Goal: Use online tool/utility: Utilize a website feature to perform a specific function

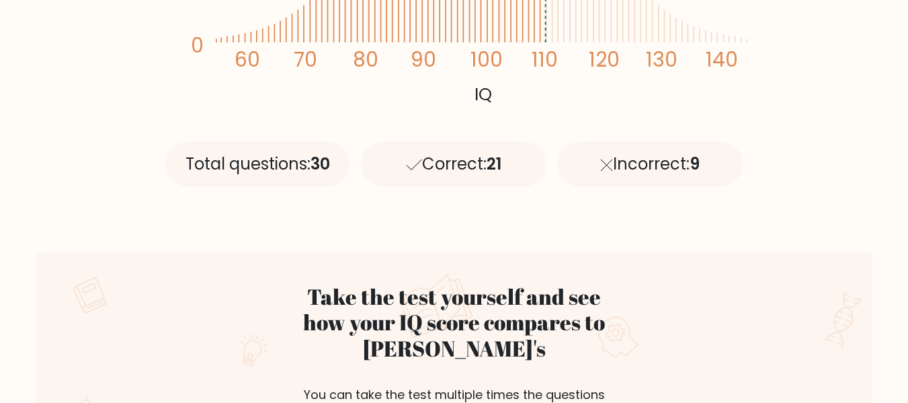
scroll to position [511, 0]
click at [376, 163] on div "Correct: 21" at bounding box center [454, 165] width 186 height 46
click at [425, 155] on div "Correct: 21" at bounding box center [454, 165] width 186 height 46
click at [426, 165] on div "Correct: 21" at bounding box center [454, 165] width 186 height 46
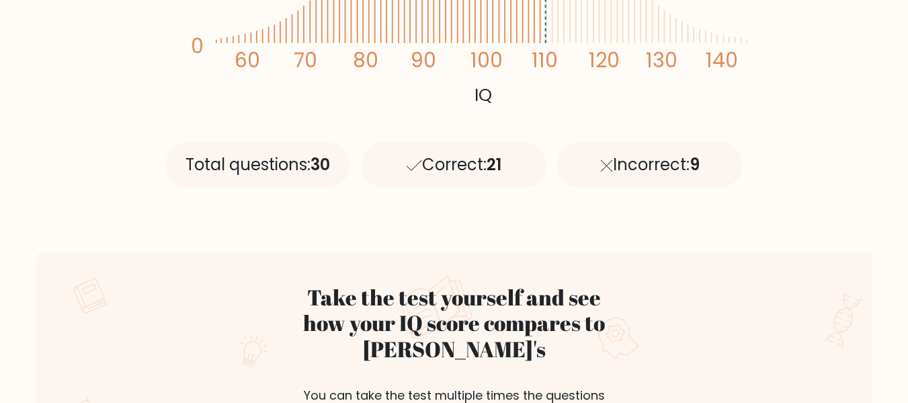
click at [399, 176] on div "Correct: 21" at bounding box center [454, 165] width 186 height 46
click at [401, 155] on div "Correct: 21" at bounding box center [454, 165] width 186 height 46
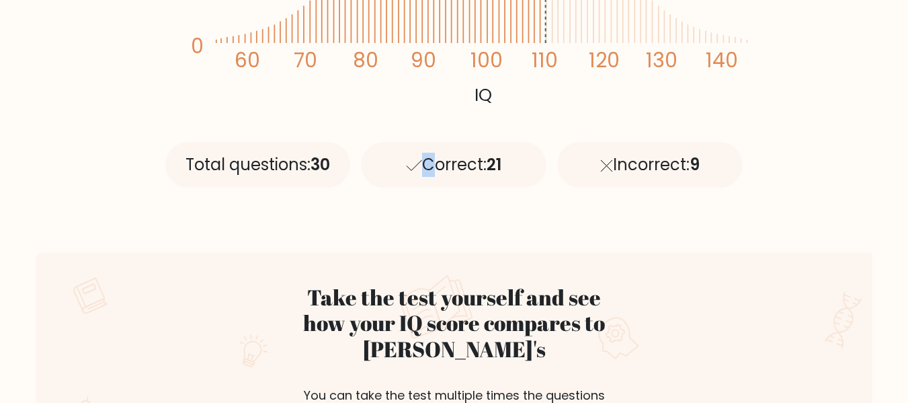
click at [401, 155] on div "Correct: 21" at bounding box center [454, 165] width 186 height 46
click at [475, 181] on div "Correct: 21" at bounding box center [454, 165] width 186 height 46
click at [475, 173] on div "Correct: 21" at bounding box center [454, 165] width 186 height 46
click at [473, 161] on div "Correct: 21" at bounding box center [454, 165] width 186 height 46
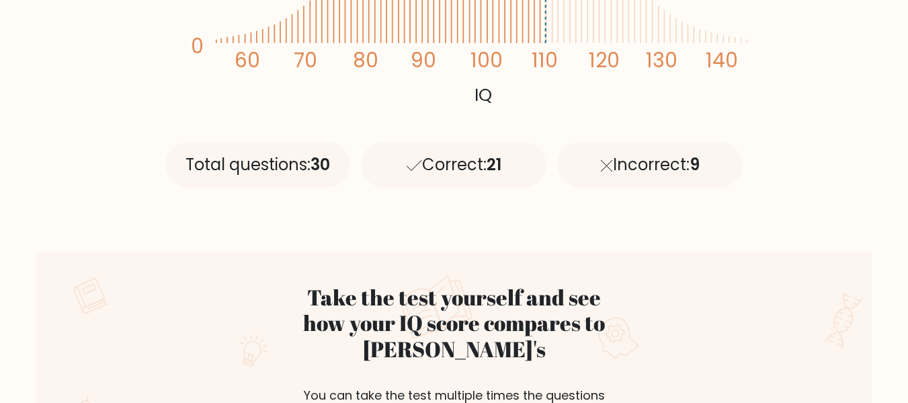
click at [473, 161] on div "Correct: 21" at bounding box center [454, 165] width 186 height 46
